Goal: Task Accomplishment & Management: Complete application form

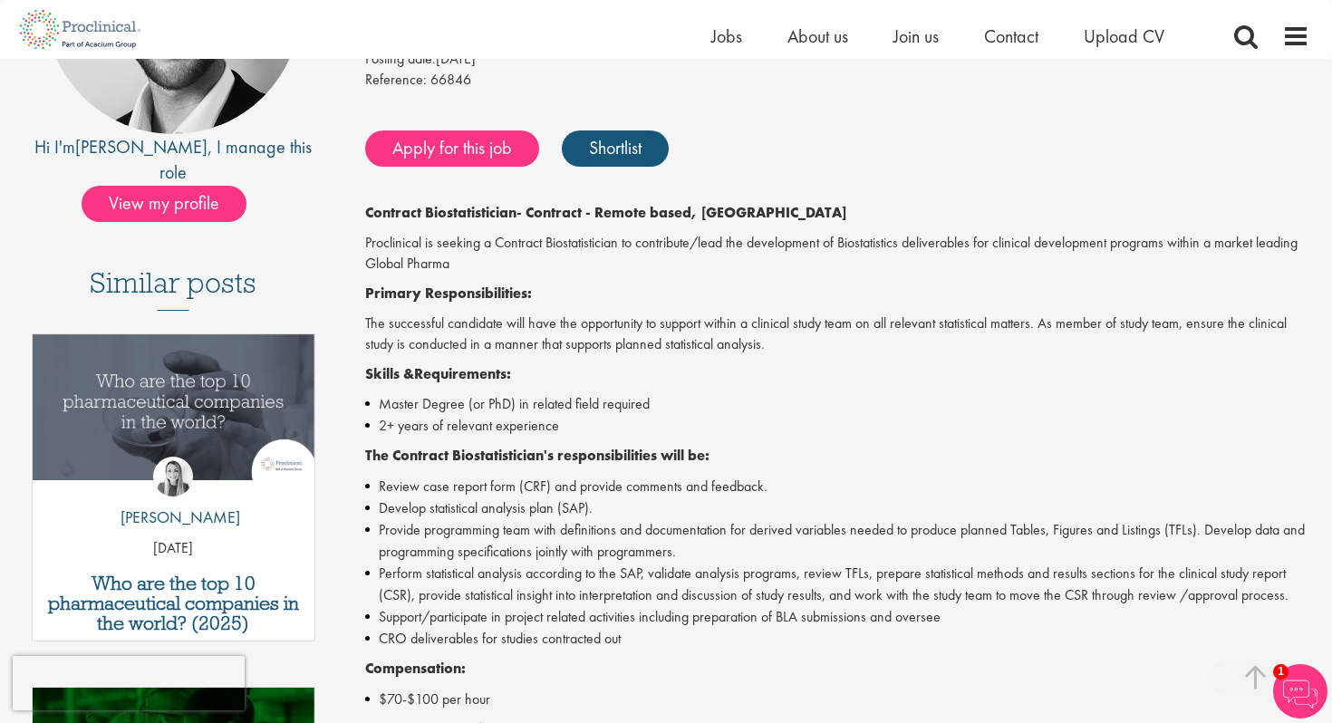
scroll to position [326, 0]
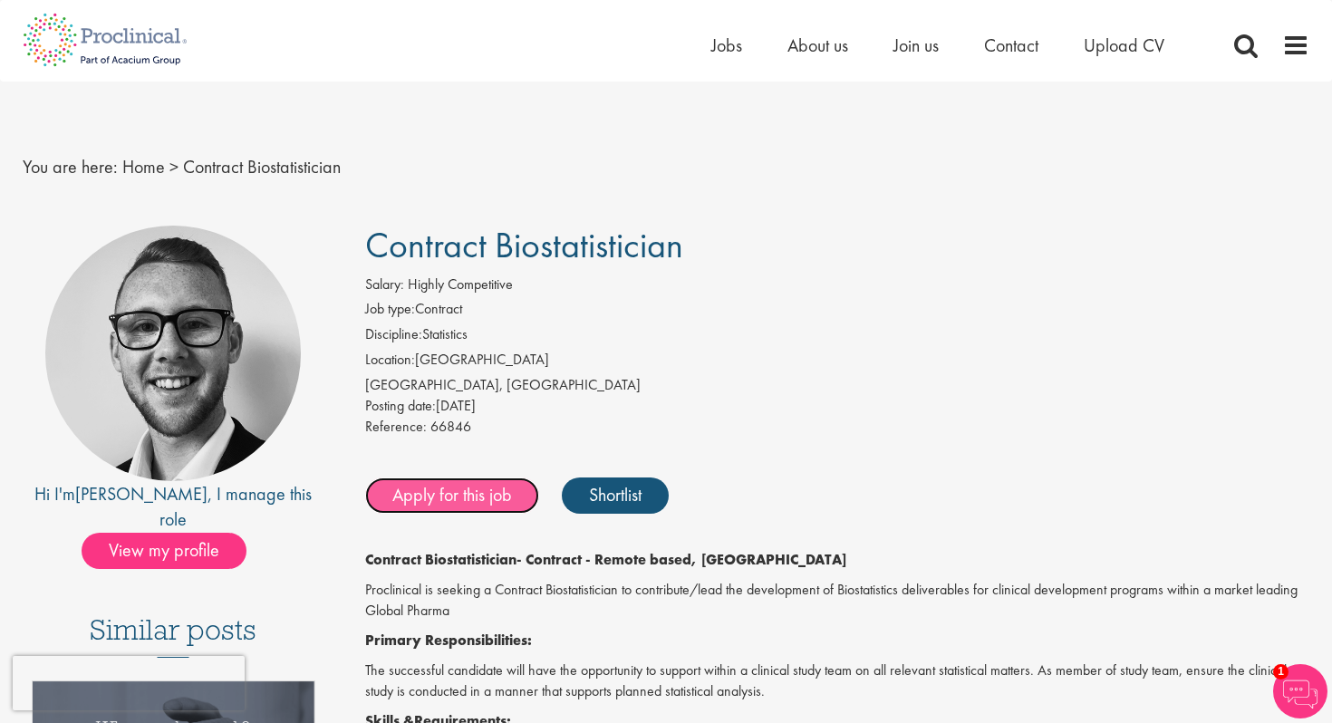
click at [478, 499] on link "Apply for this job" at bounding box center [452, 496] width 174 height 36
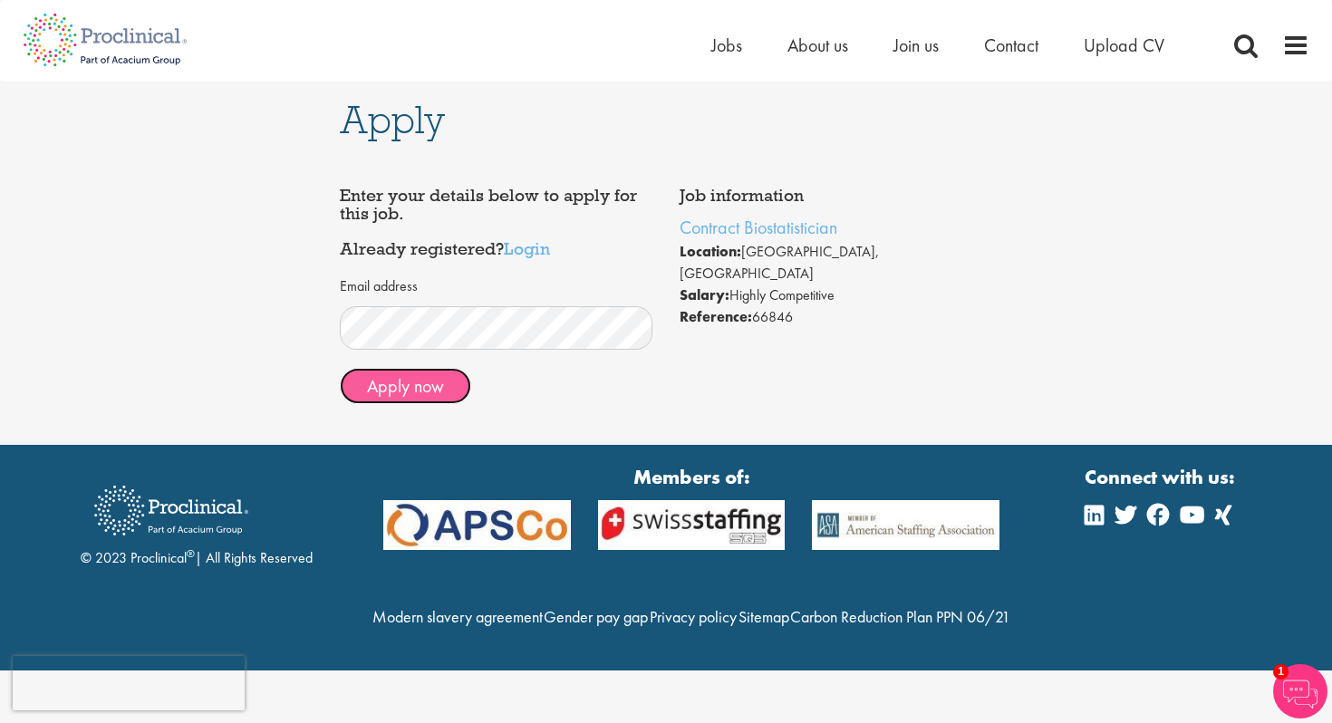
click at [418, 392] on button "Apply now" at bounding box center [405, 386] width 131 height 36
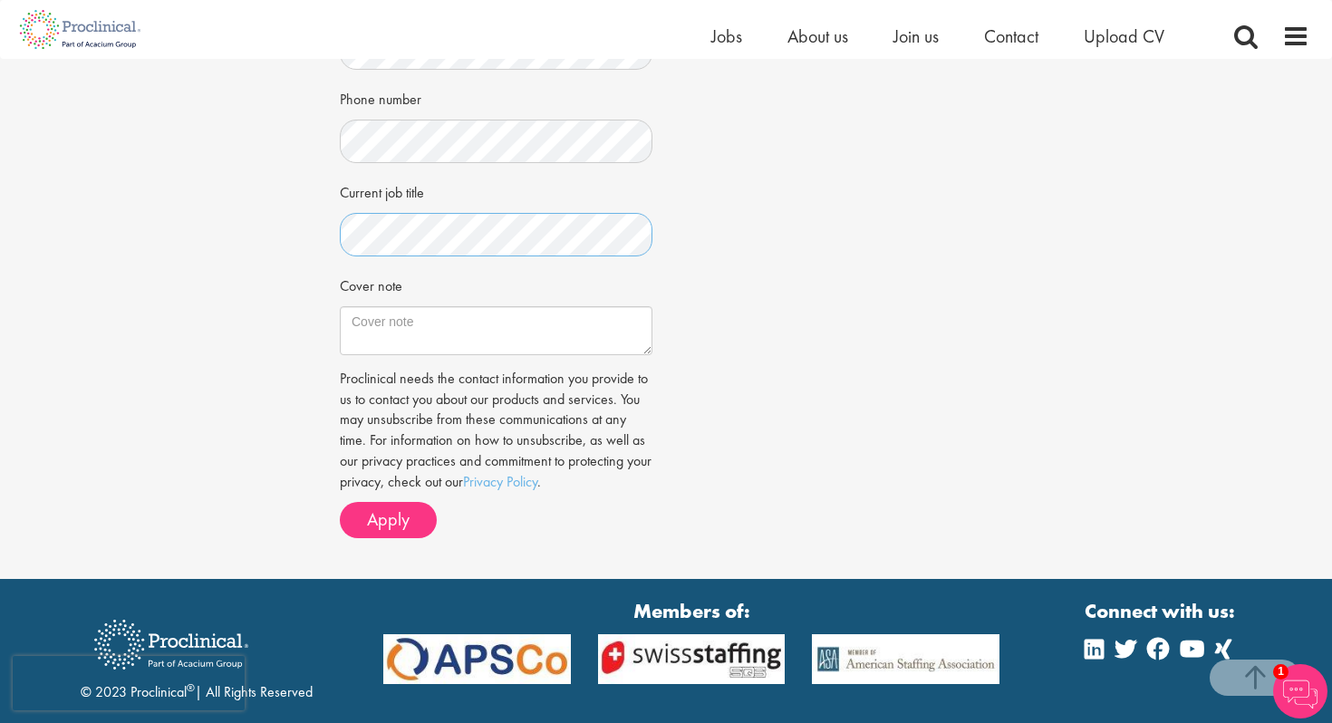
scroll to position [497, 0]
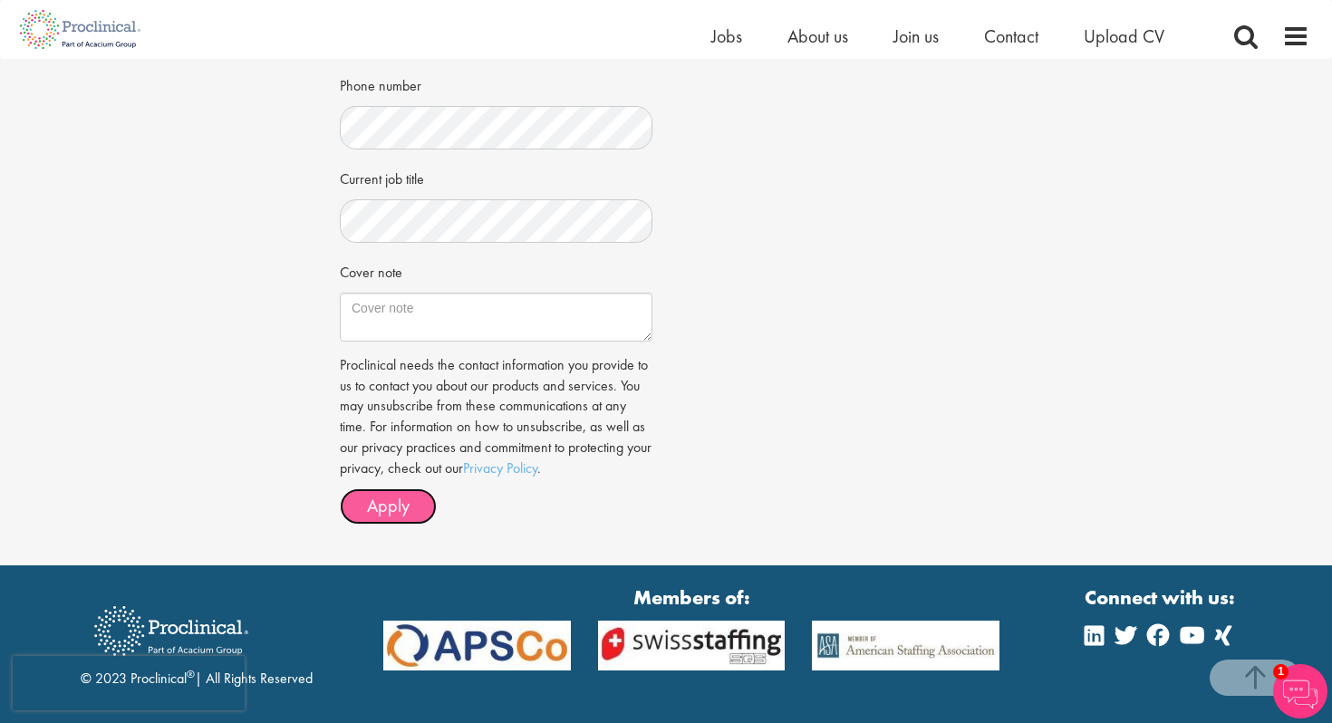
click at [408, 509] on span "Apply" at bounding box center [388, 506] width 43 height 24
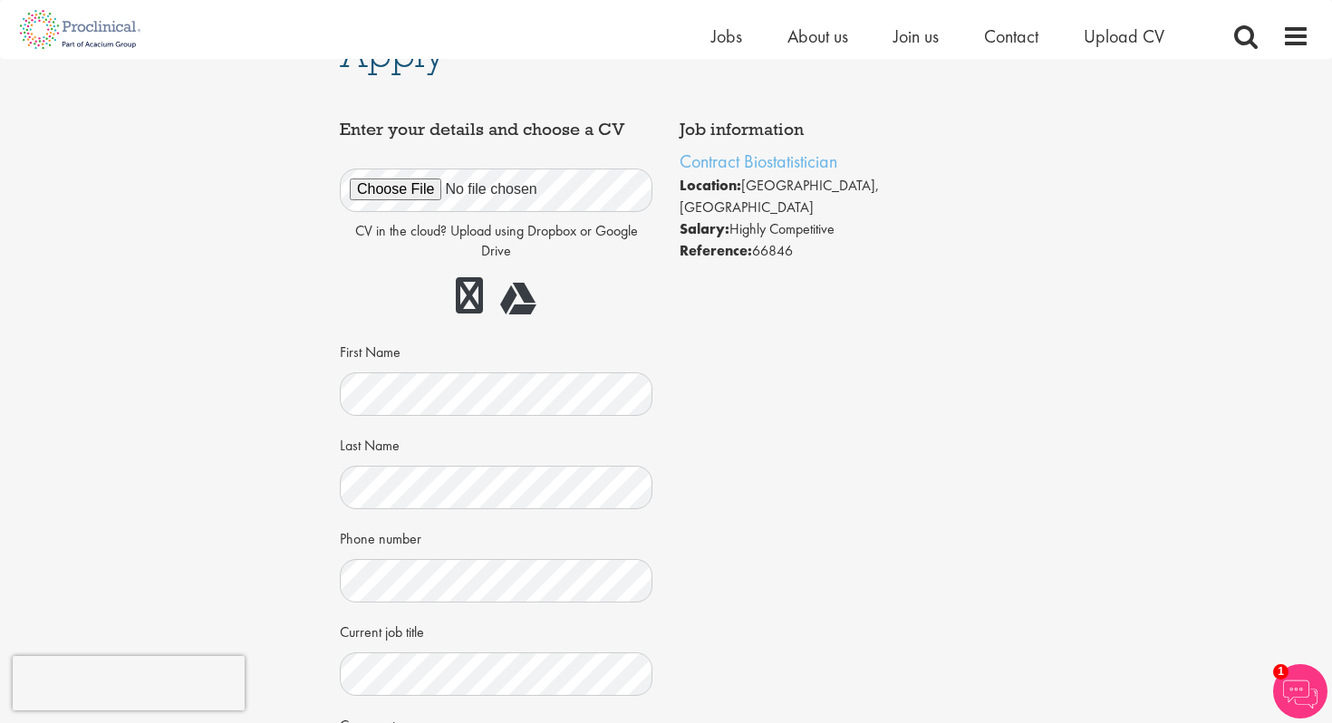
scroll to position [43, 0]
